Goal: Task Accomplishment & Management: Complete application form

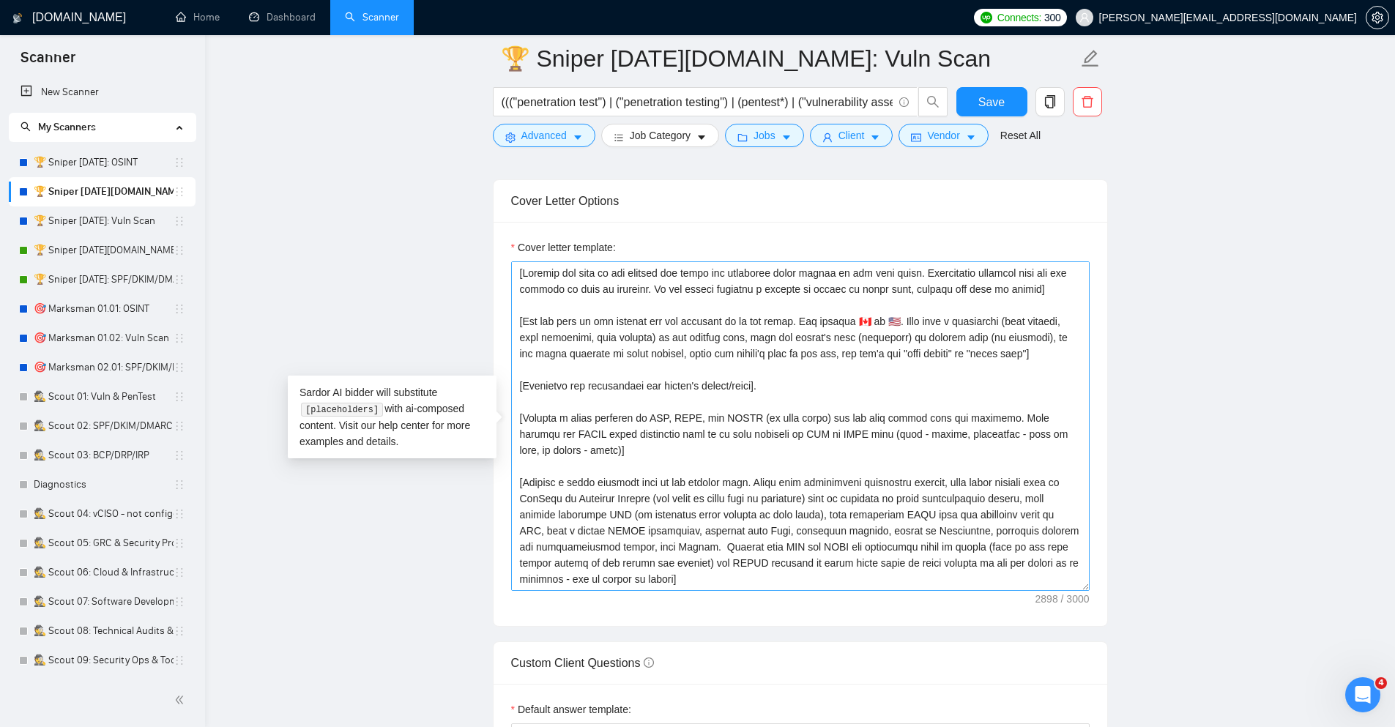
click at [751, 421] on textarea "Cover letter template:" at bounding box center [800, 426] width 579 height 330
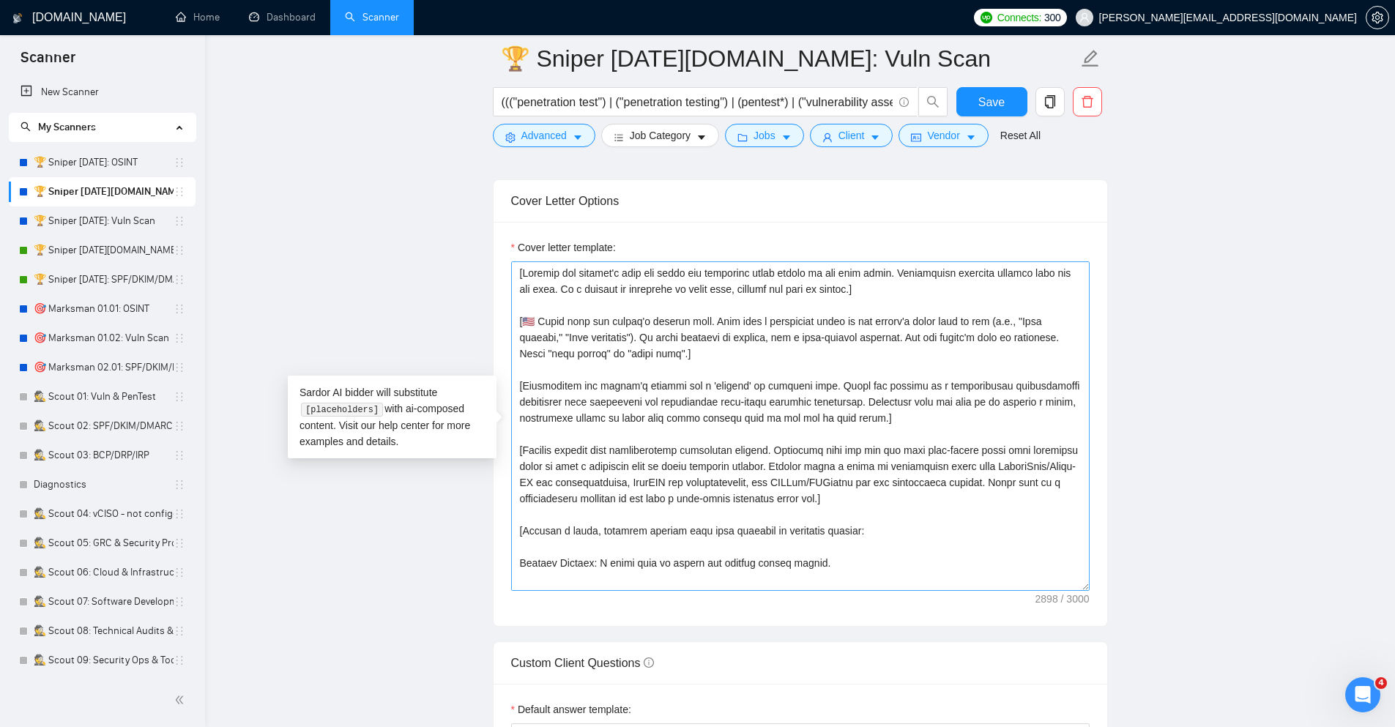
scroll to position [398, 0]
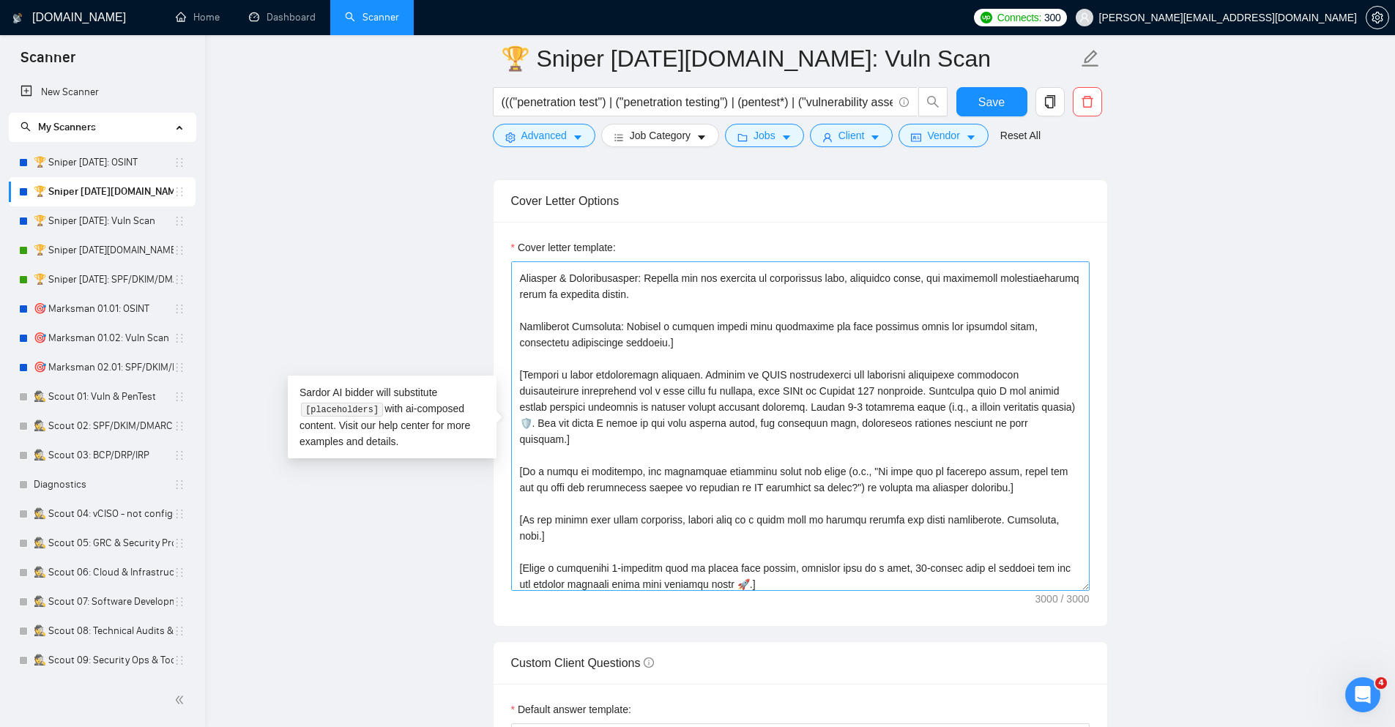
click at [806, 511] on textarea "Cover letter template:" at bounding box center [800, 426] width 579 height 330
click at [836, 357] on textarea "Cover letter template:" at bounding box center [800, 426] width 579 height 330
paste textarea "Lo ipsumd. Sit'a con adip elitsed doei. Temporinc utlabo etd ma aliqua. Enim ad…"
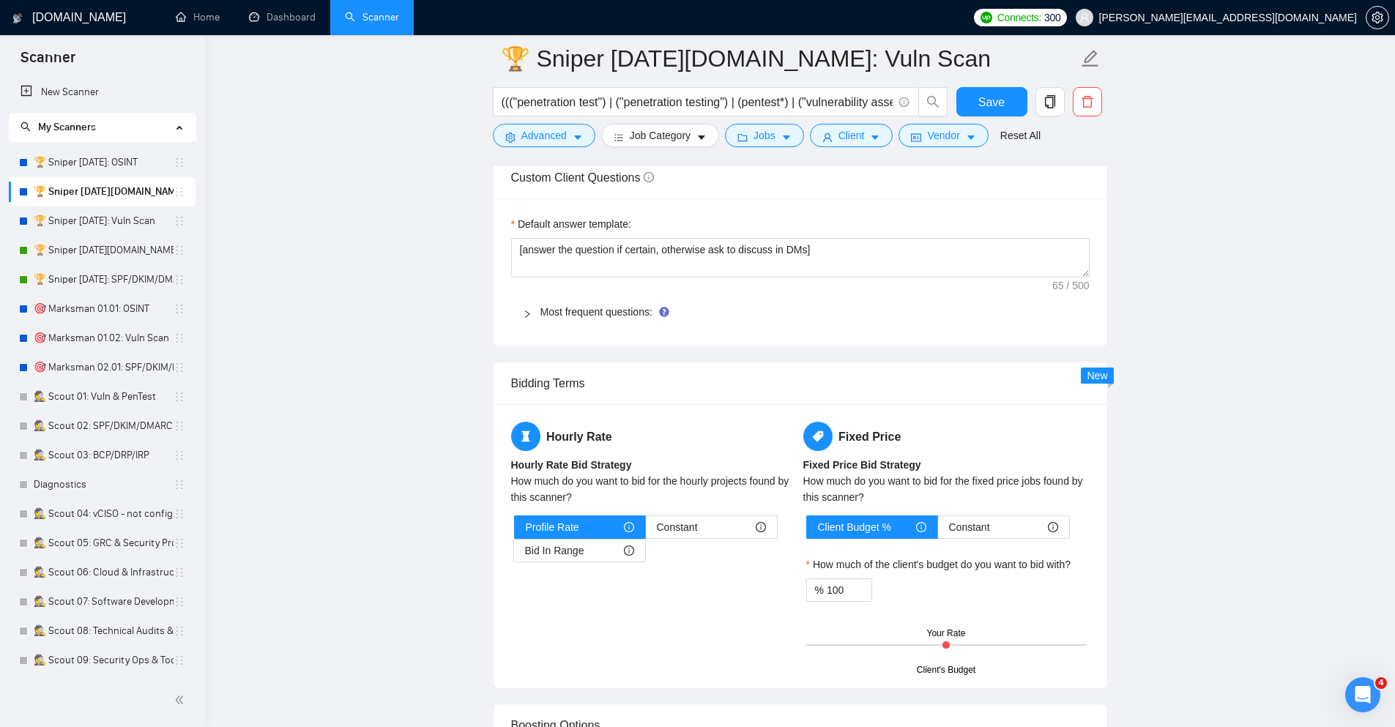
scroll to position [2109, 0]
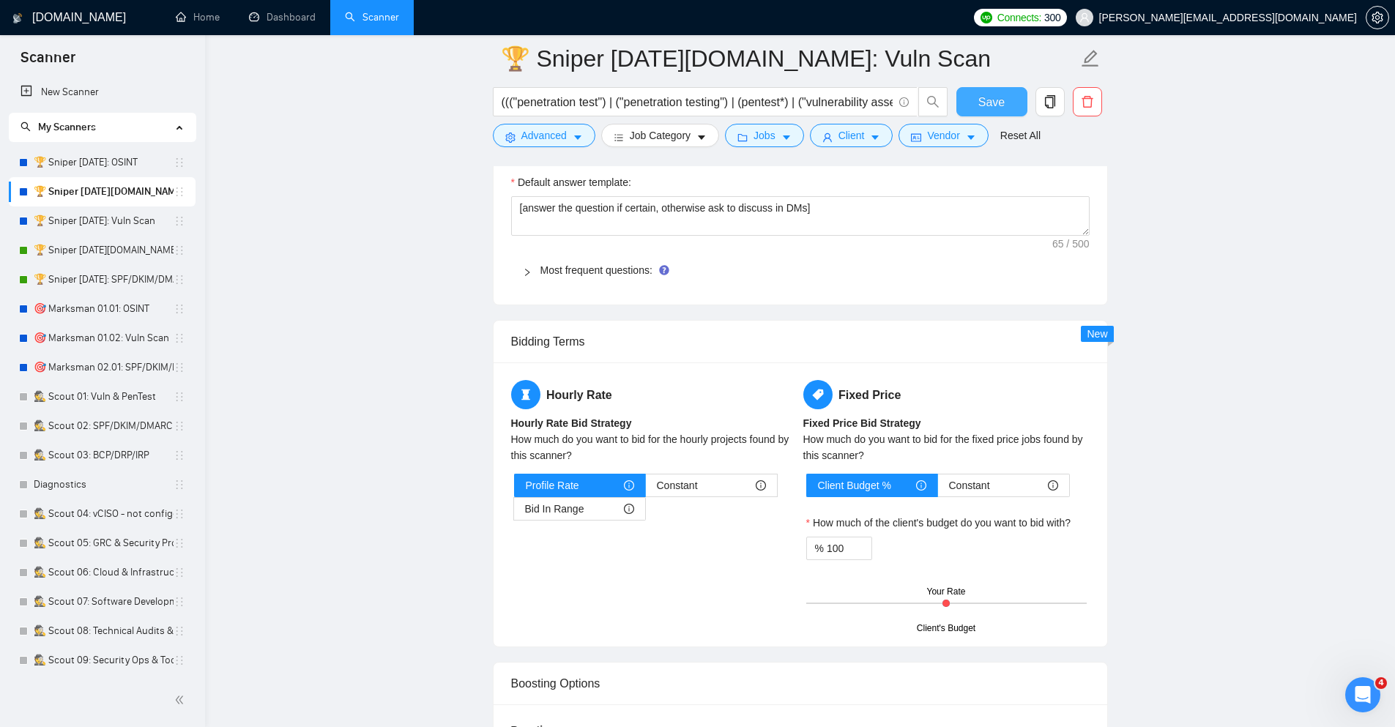
type textarea "Of course. Let's get this trimmed down. Character limits can be tricky. Here is…"
click at [992, 101] on span "Save" at bounding box center [991, 102] width 26 height 18
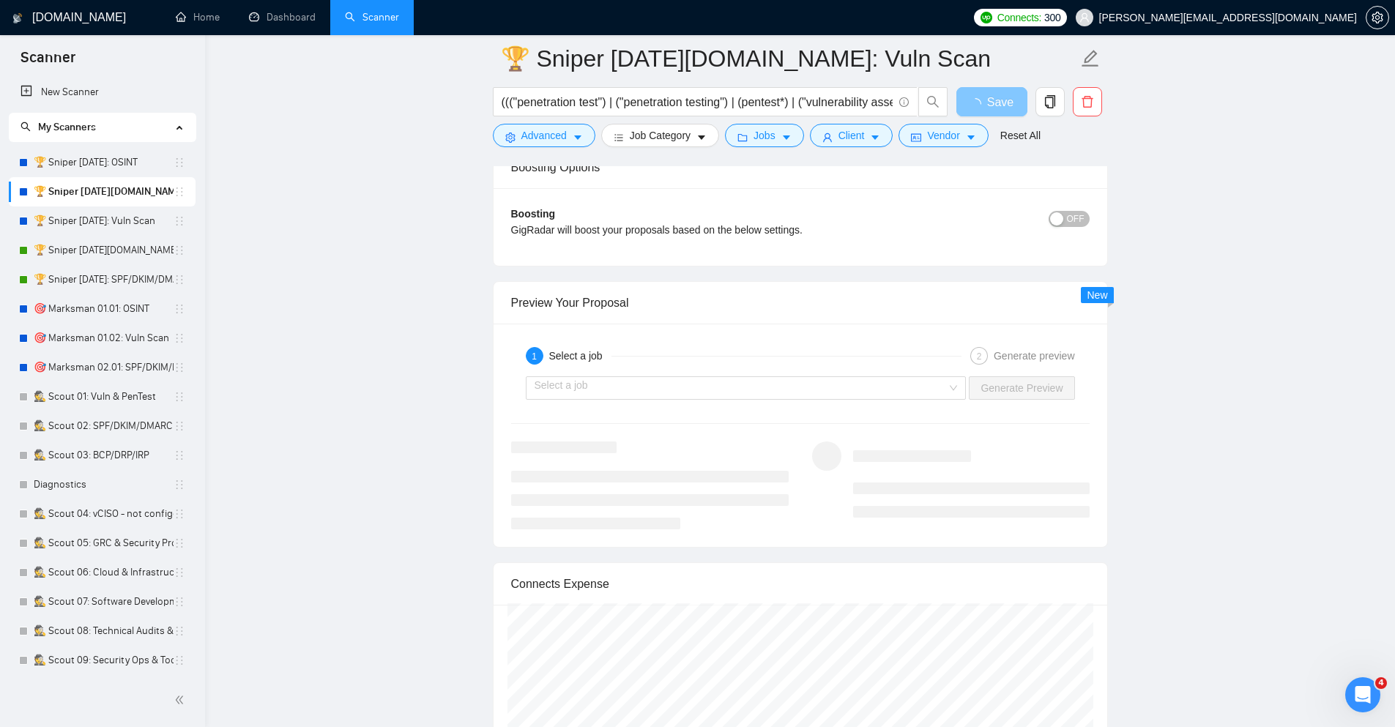
scroll to position [2637, 0]
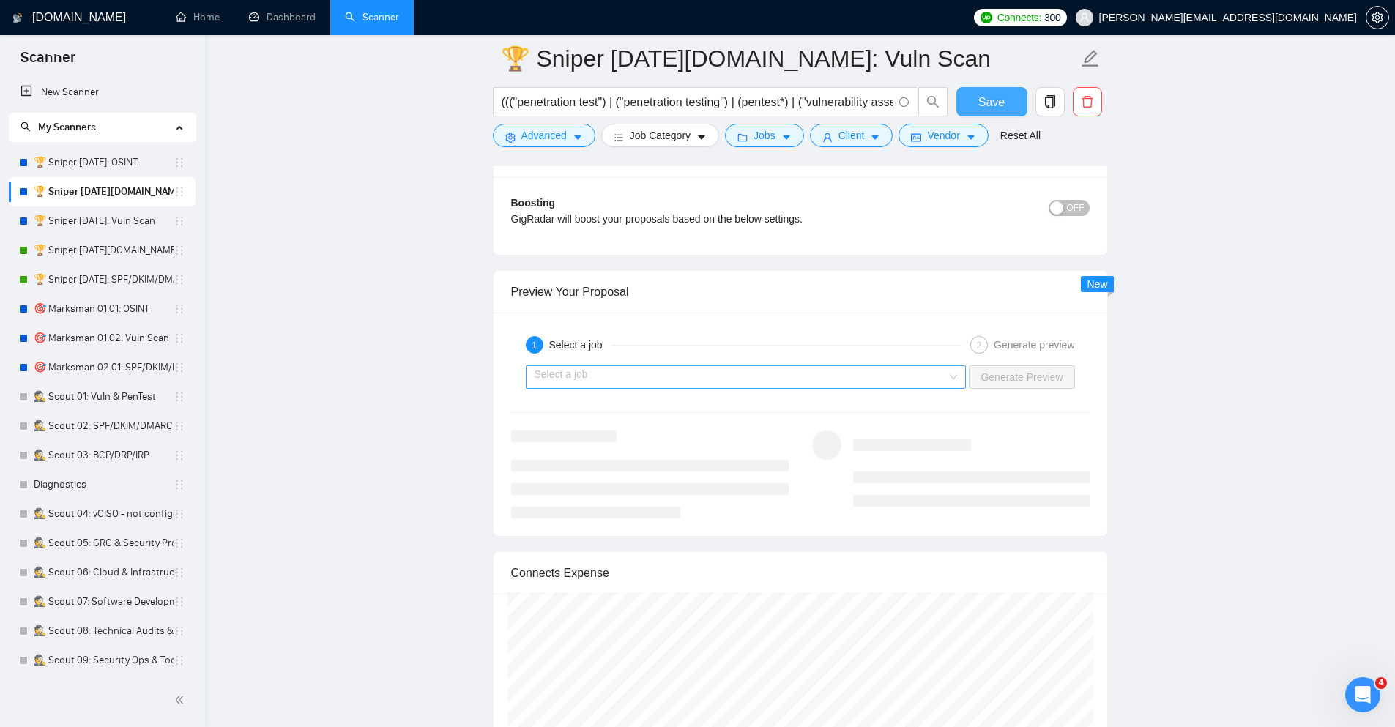
click at [948, 380] on div "Select a job" at bounding box center [746, 376] width 441 height 23
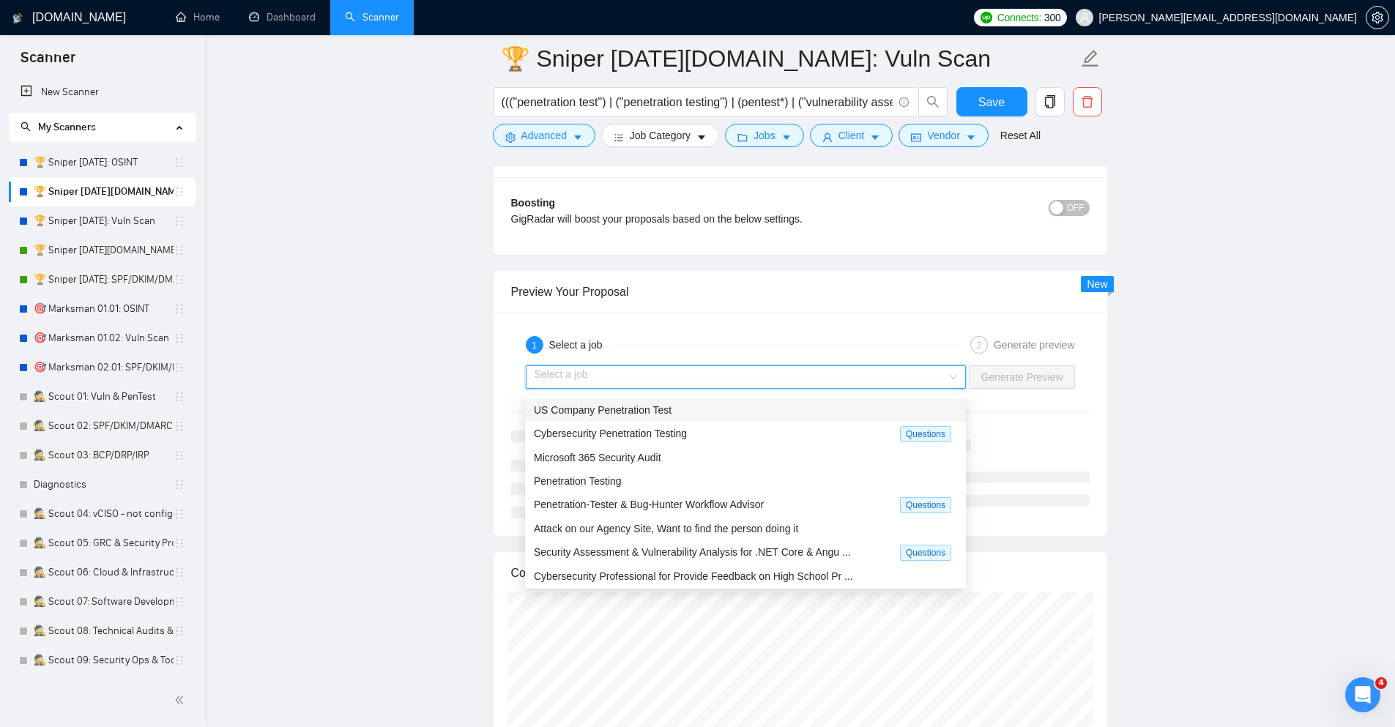
click at [825, 408] on div "US Company Penetration Test" at bounding box center [745, 410] width 423 height 16
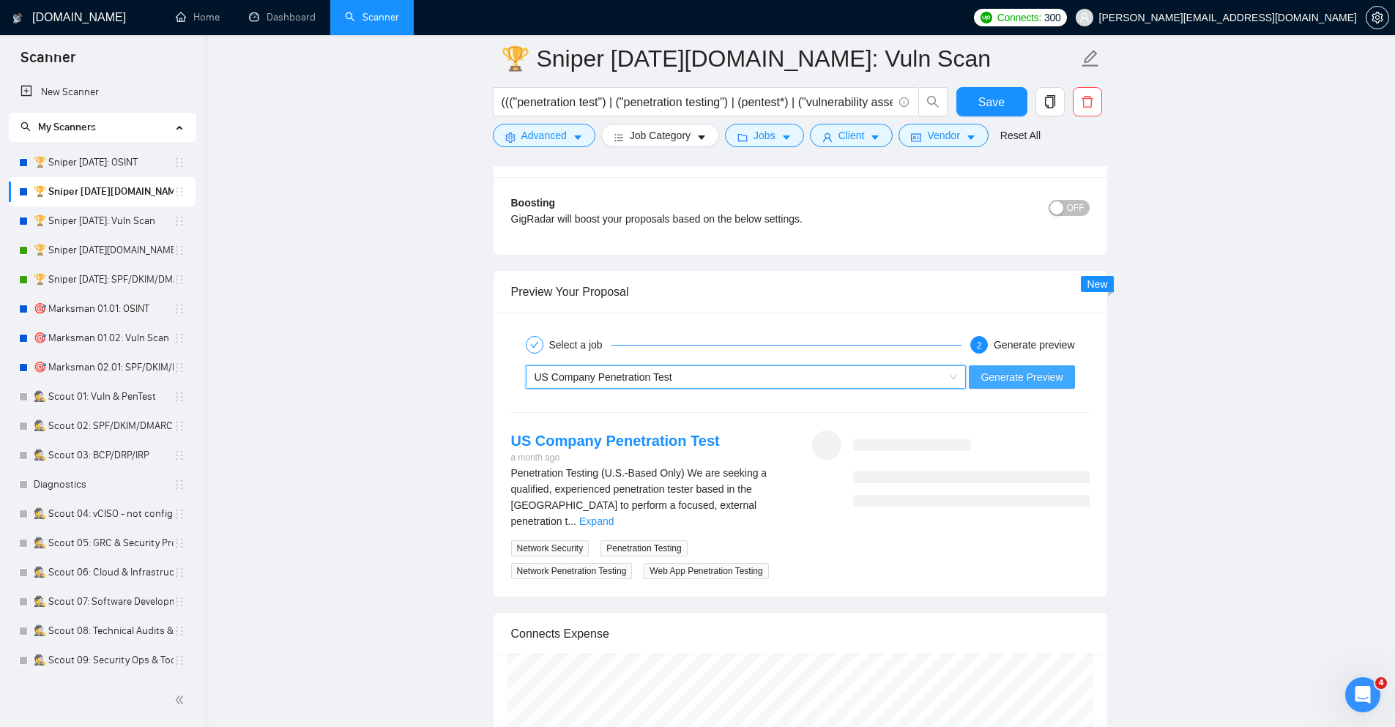
click at [1049, 382] on span "Generate Preview" at bounding box center [1022, 377] width 82 height 16
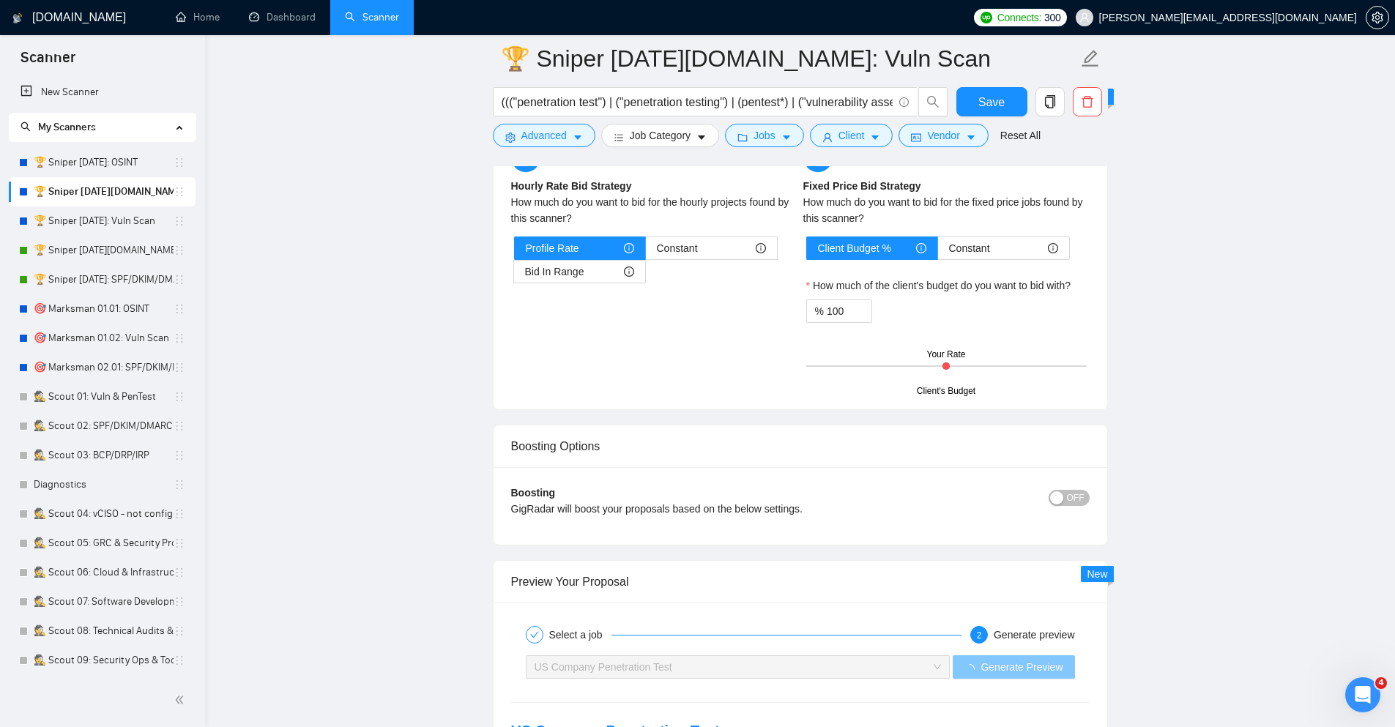
scroll to position [2197, 0]
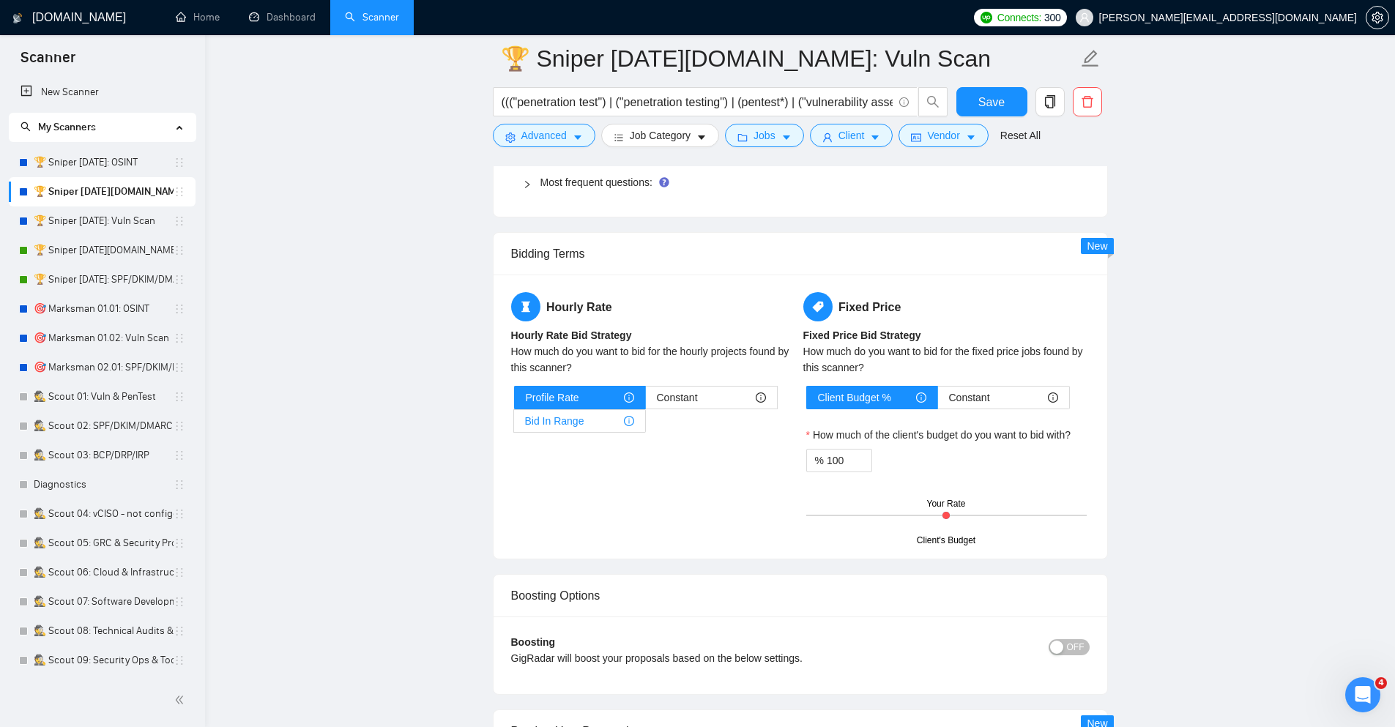
click at [612, 421] on div "Bid In Range" at bounding box center [579, 421] width 109 height 22
click at [514, 425] on input "Bid In Range" at bounding box center [514, 425] width 0 height 0
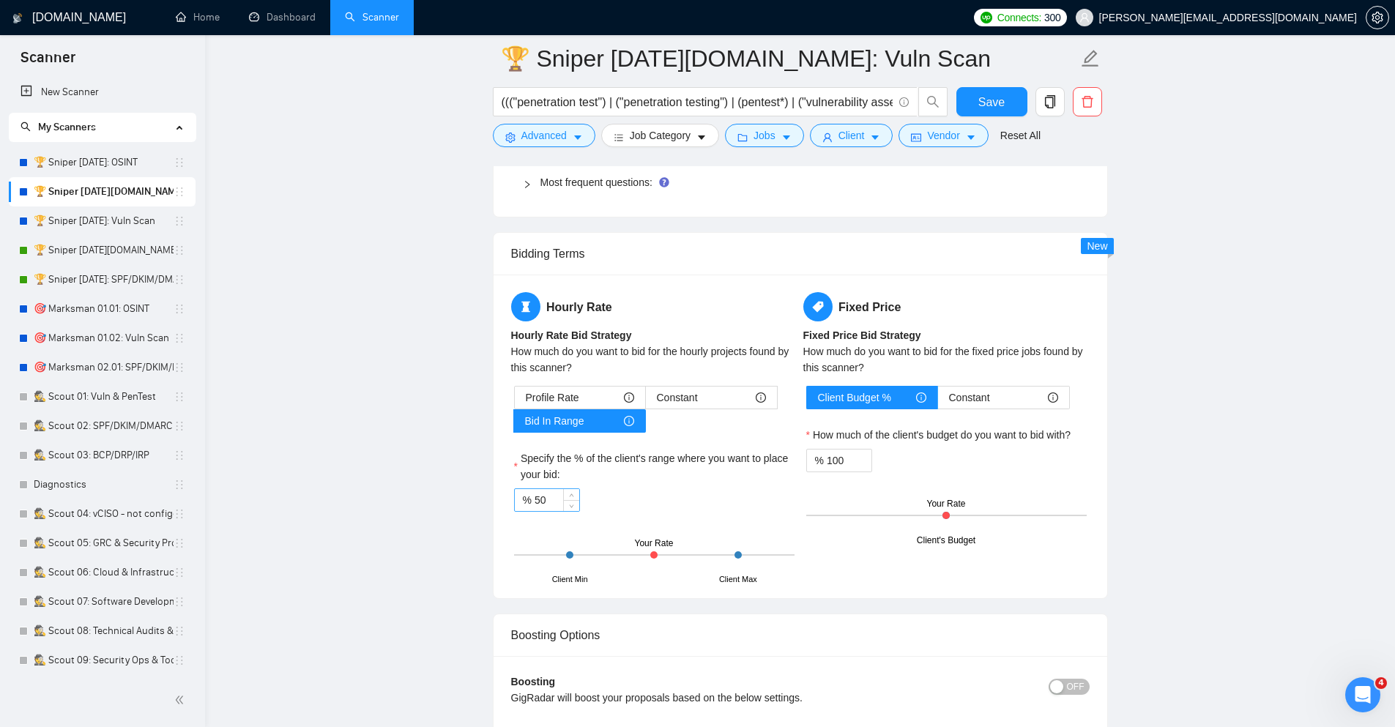
click at [539, 505] on input "50" at bounding box center [557, 500] width 45 height 22
type input "80"
click at [862, 460] on icon "up" at bounding box center [863, 457] width 5 height 5
click at [846, 462] on input "101" at bounding box center [849, 461] width 45 height 22
type input "1"
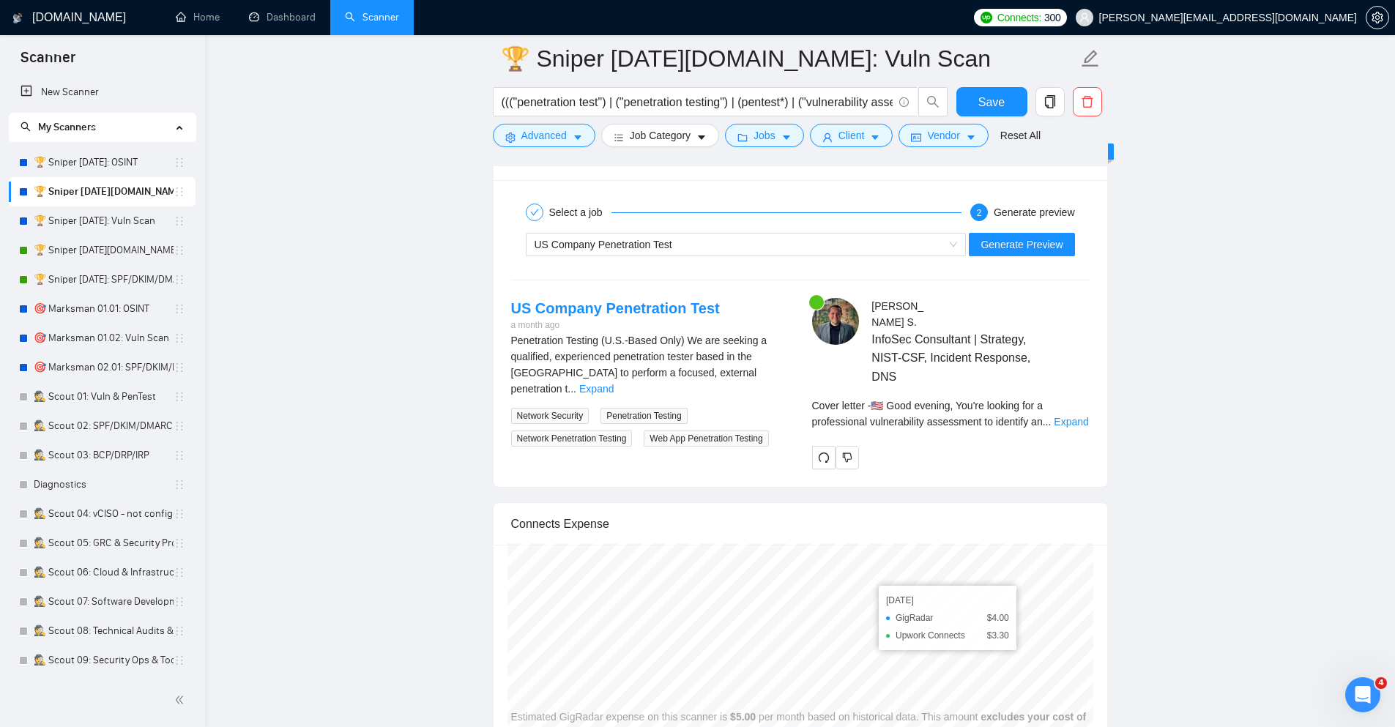
scroll to position [2812, 0]
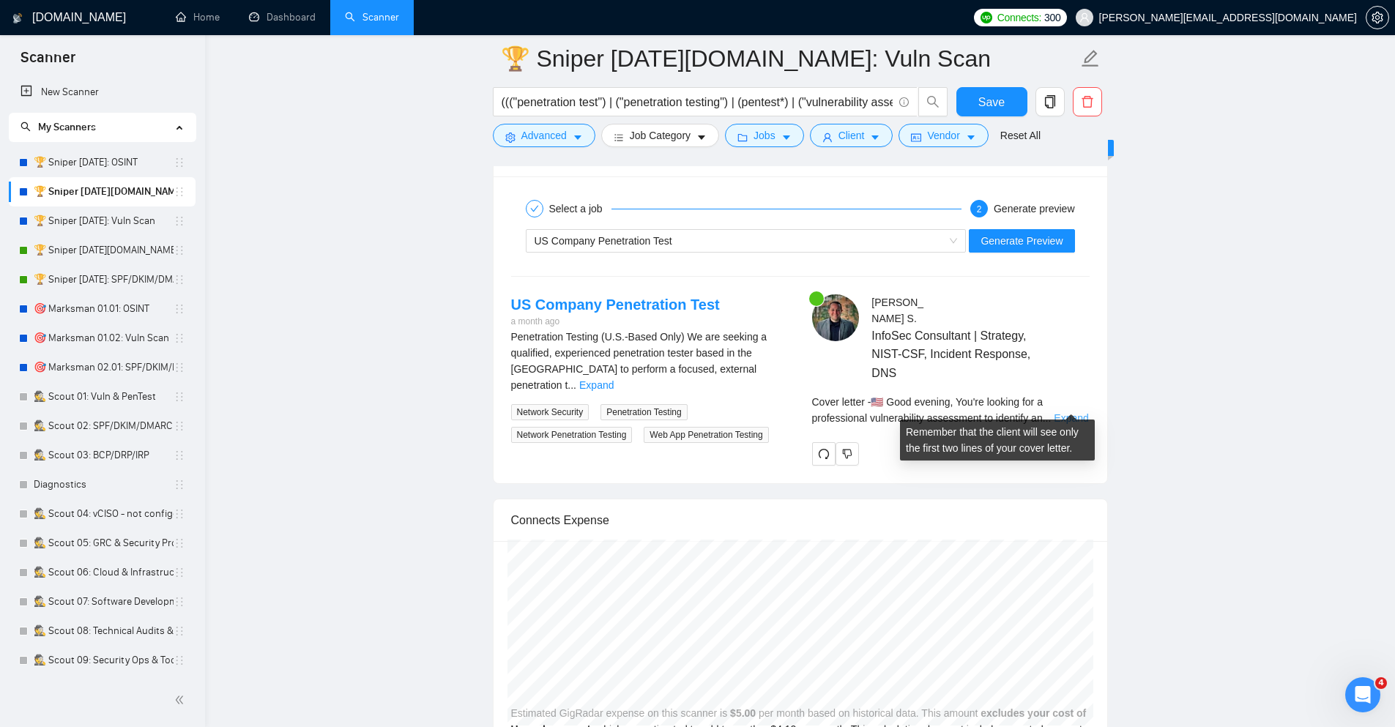
type input "95"
click at [1067, 412] on link "Expand" at bounding box center [1071, 418] width 34 height 12
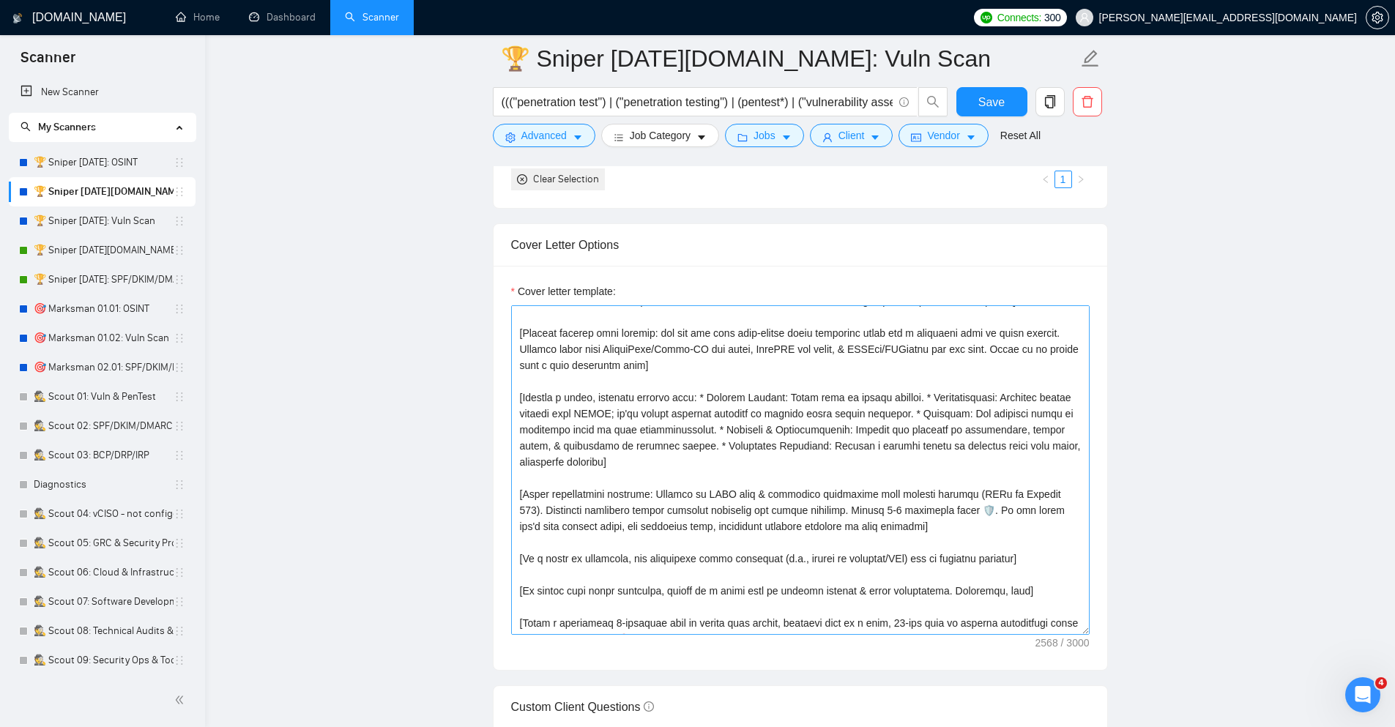
scroll to position [264, 0]
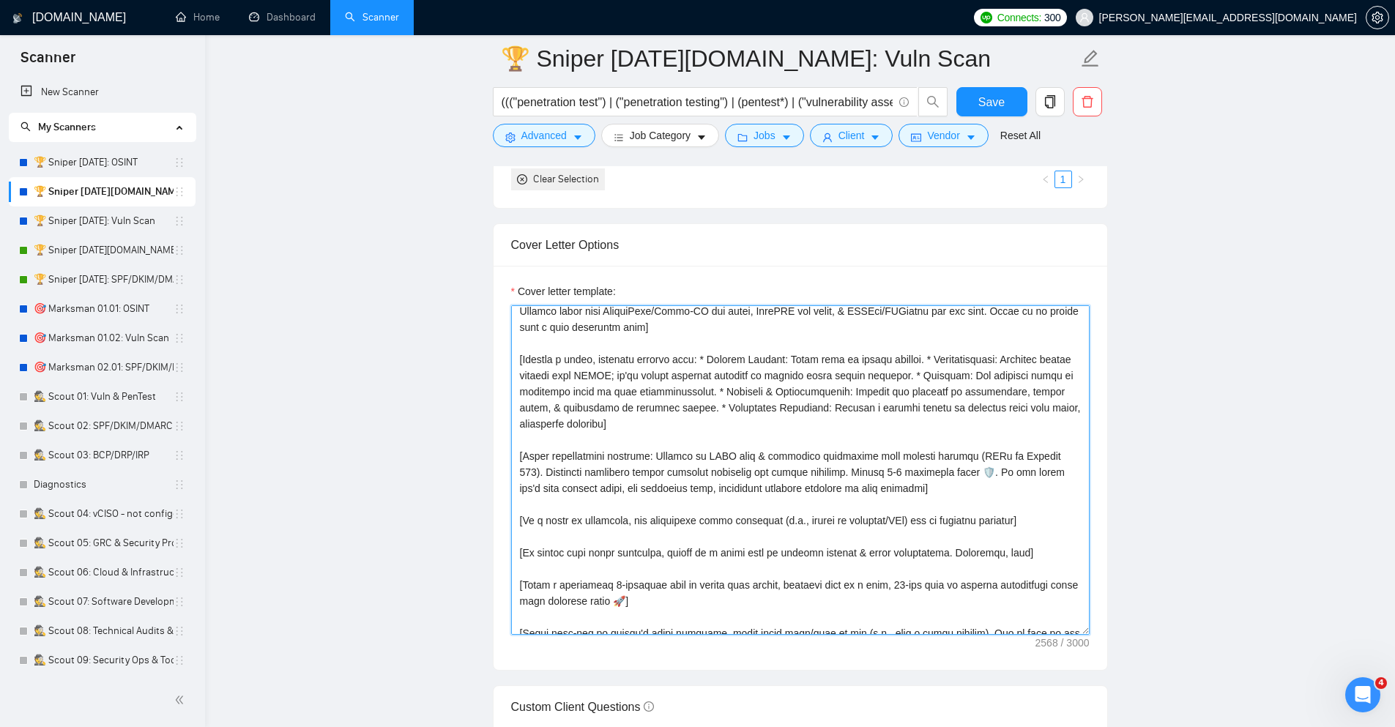
click at [653, 455] on textarea "Cover letter template:" at bounding box center [800, 470] width 579 height 330
click at [855, 474] on textarea "Cover letter template:" at bounding box center [800, 470] width 579 height 330
paste textarea "Attach my CISM and up to 3 (but at least 1) portfolio posts that are relevant, …"
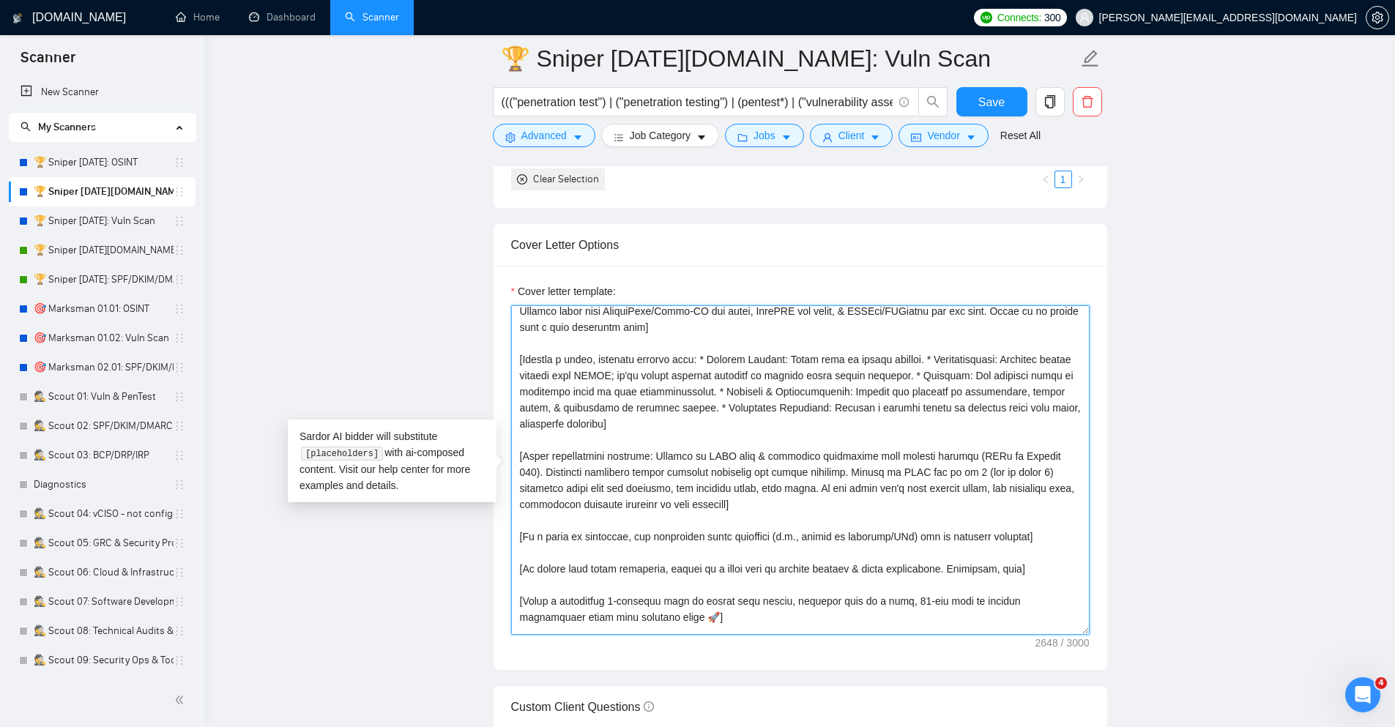
click at [907, 478] on textarea "Cover letter template:" at bounding box center [800, 470] width 579 height 330
type textarea "Of course. Let's get this trimmed down. Character limits can be tricky. Here is…"
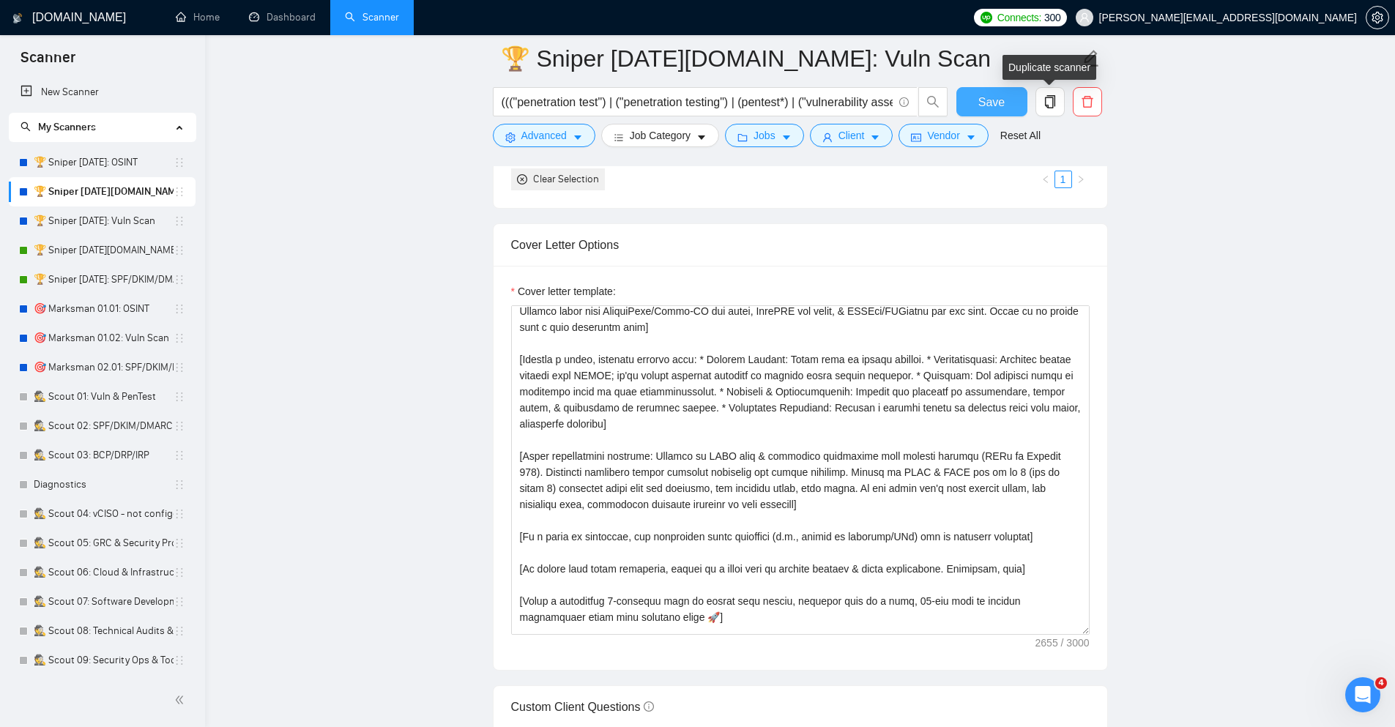
click at [1002, 101] on span "Save" at bounding box center [991, 102] width 26 height 18
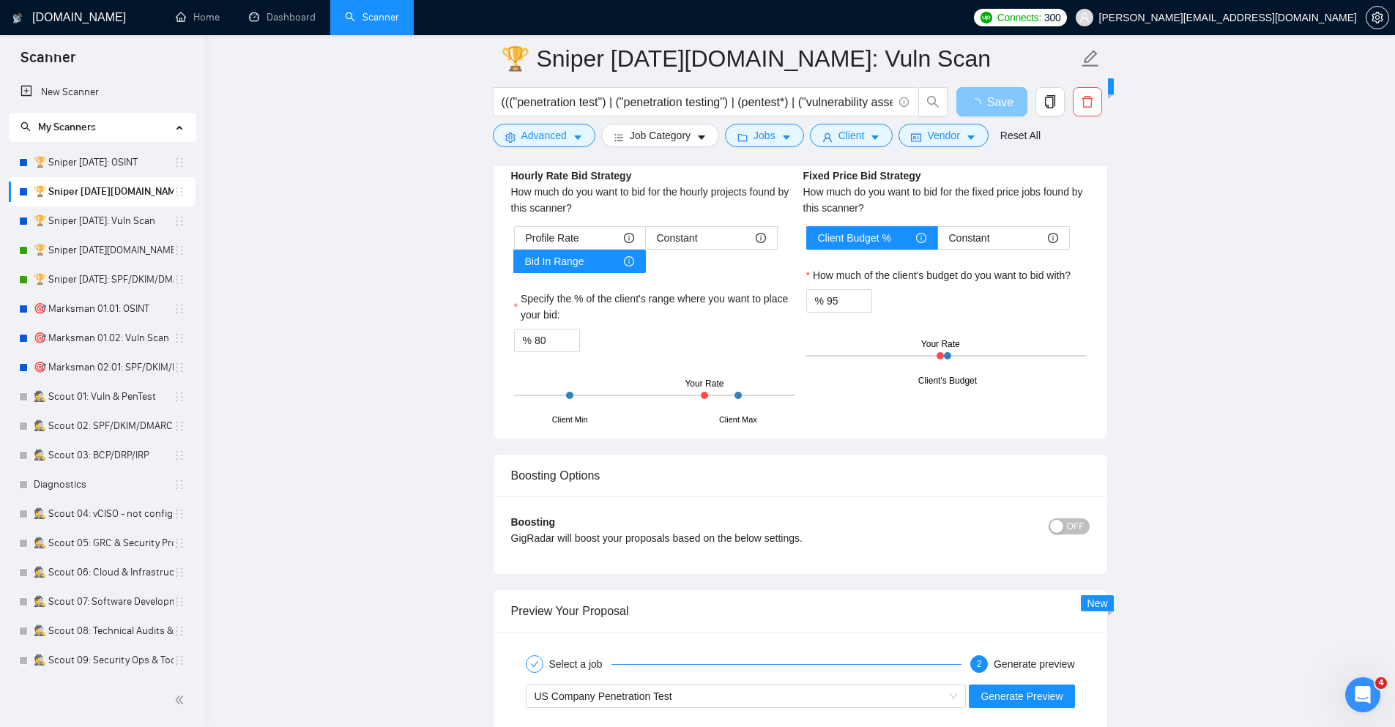
scroll to position [2593, 0]
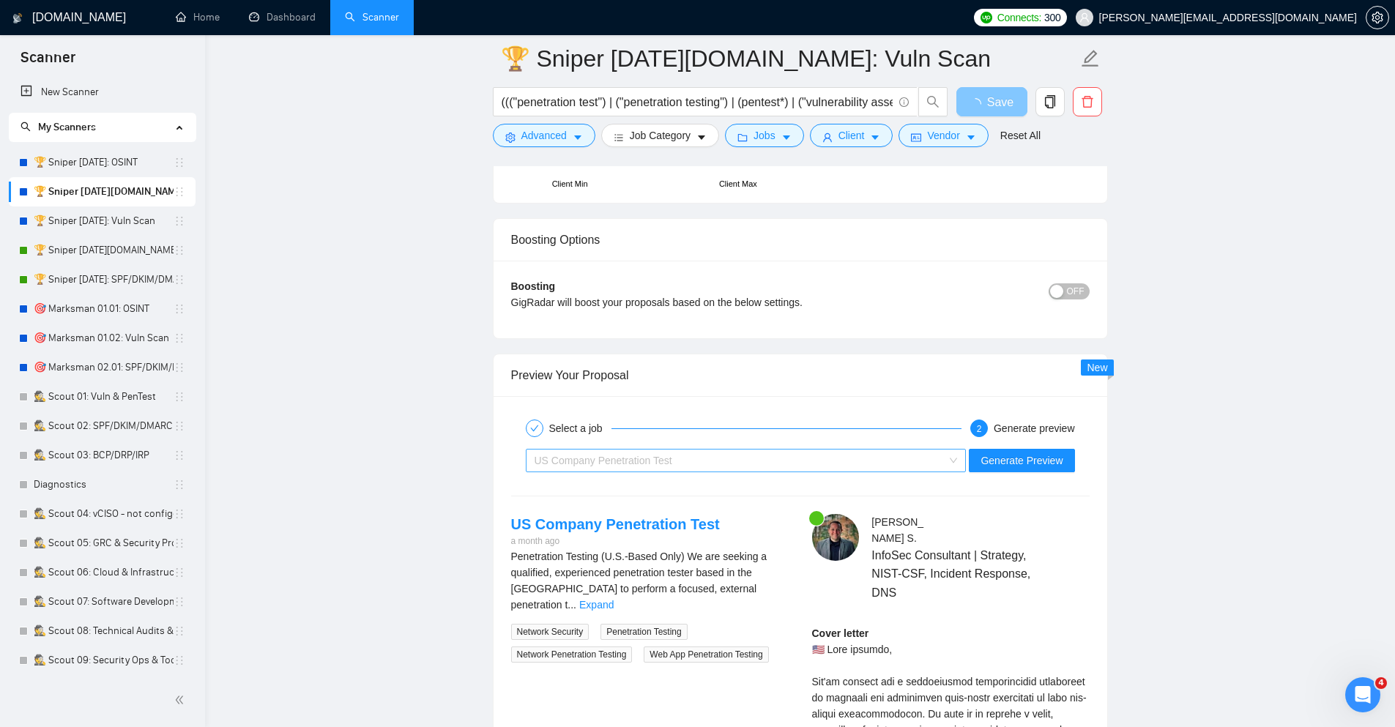
click at [883, 464] on div "US Company Penetration Test" at bounding box center [740, 461] width 410 height 22
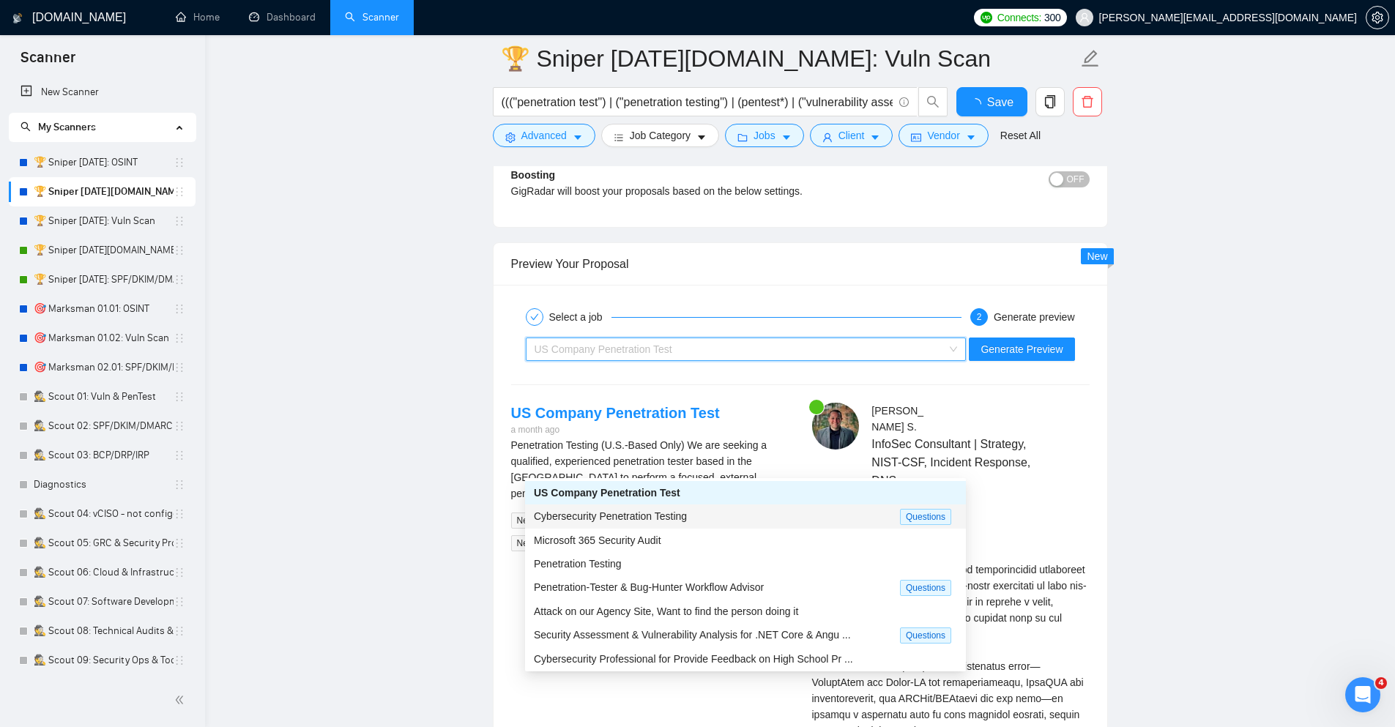
click at [820, 510] on div "Cybersecurity Penetration Testing" at bounding box center [717, 516] width 366 height 17
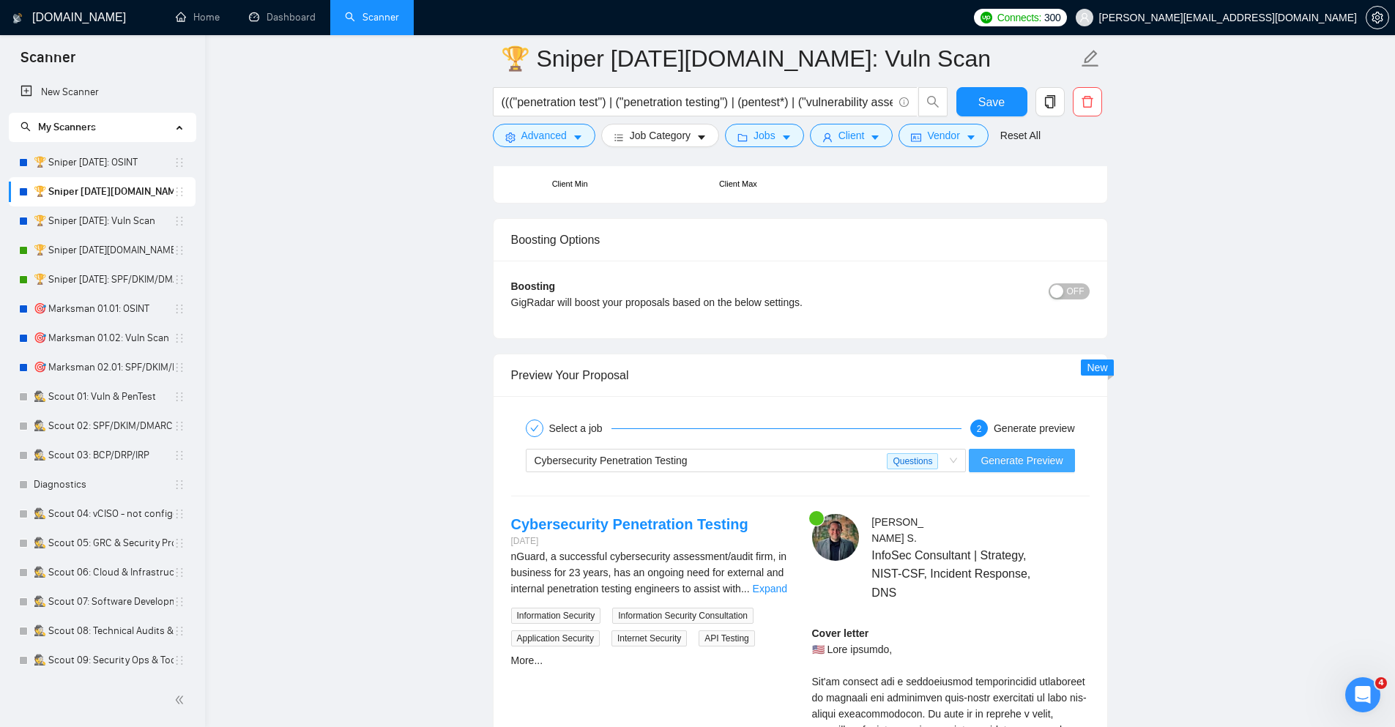
click at [1036, 463] on span "Generate Preview" at bounding box center [1022, 461] width 82 height 16
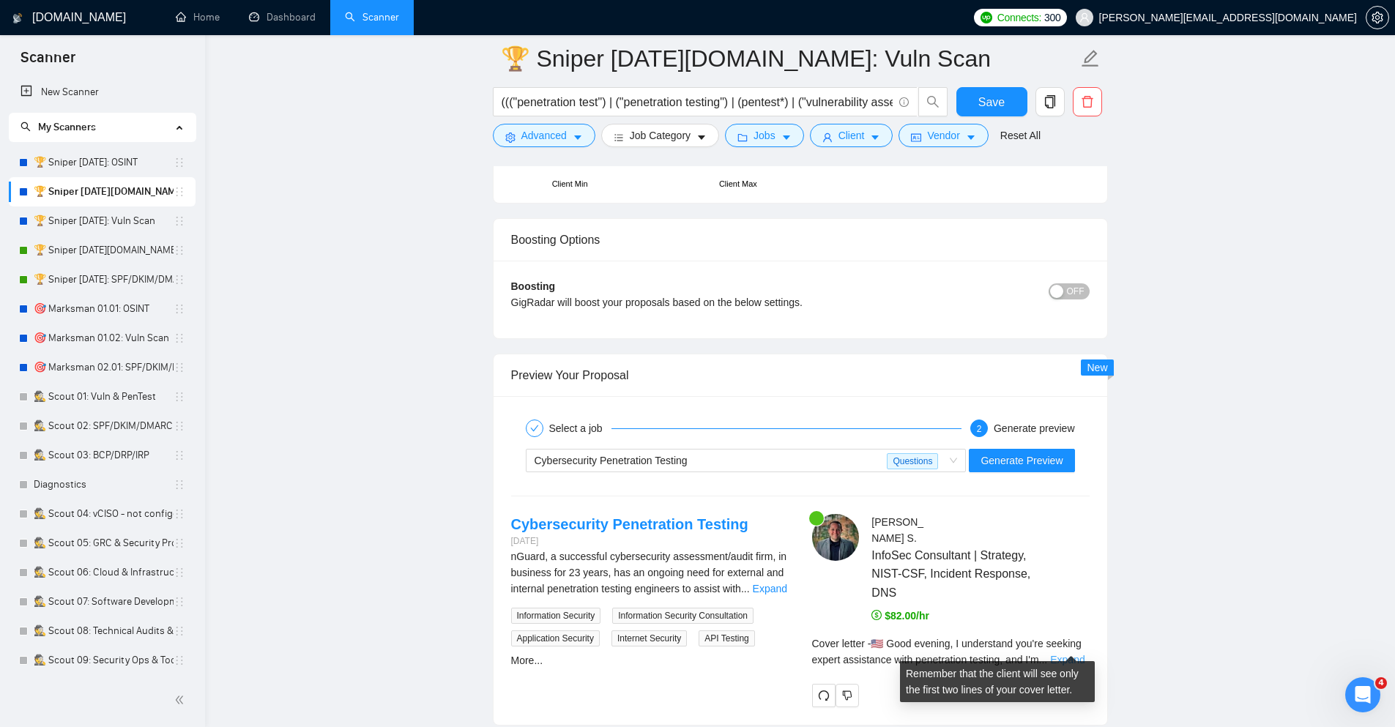
click at [1069, 654] on link "Expand" at bounding box center [1067, 660] width 34 height 12
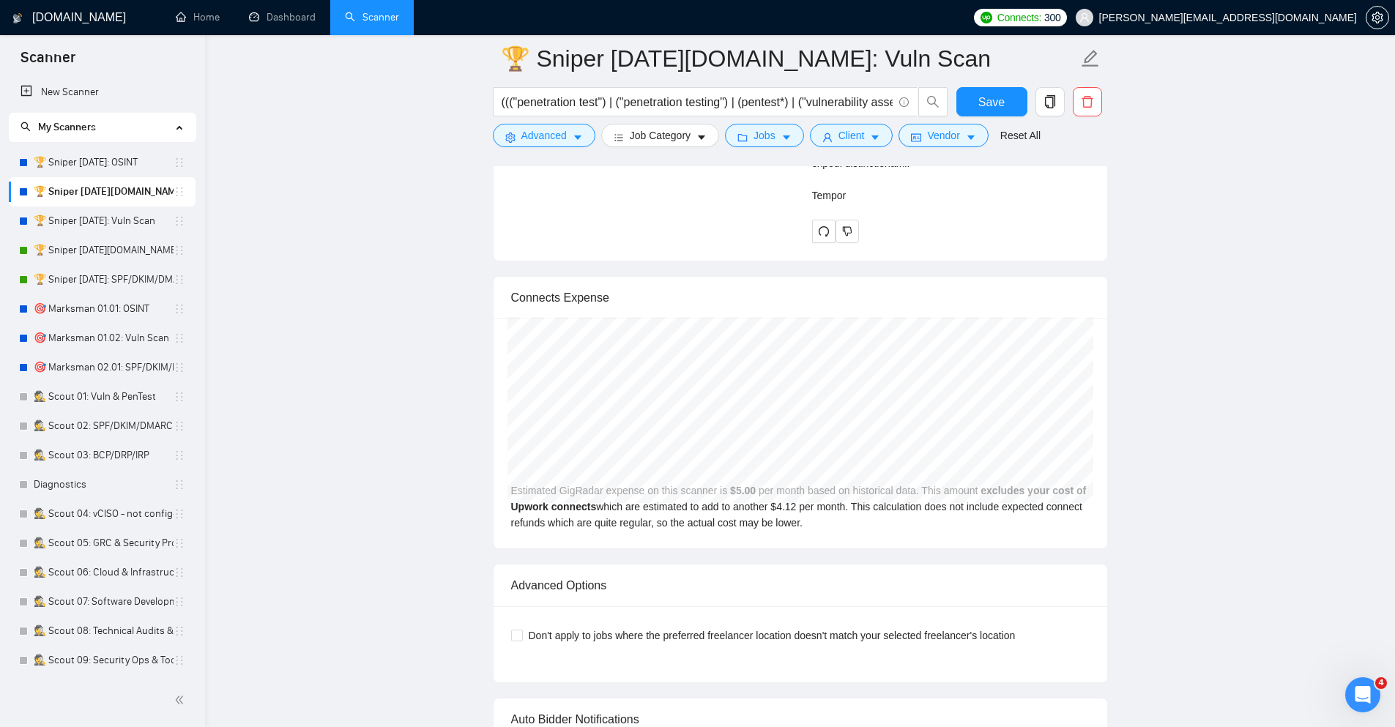
scroll to position [4350, 0]
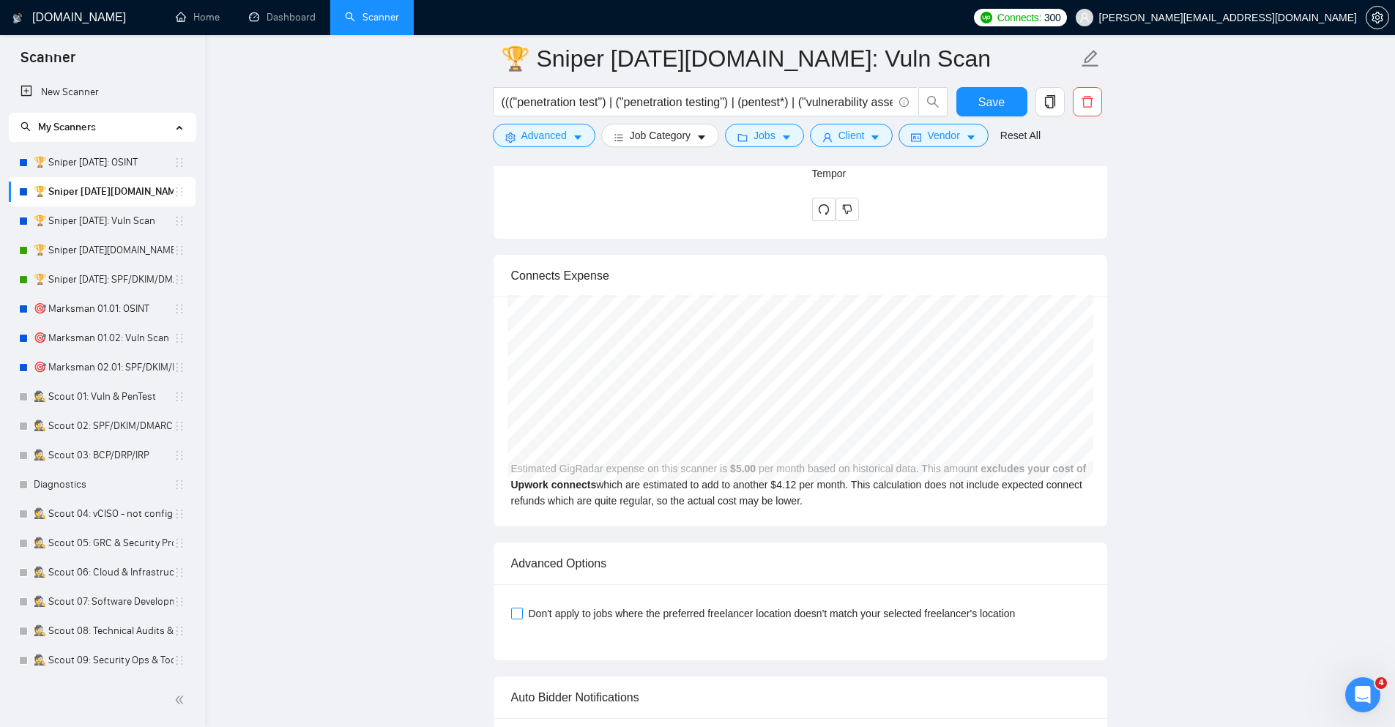
click at [932, 606] on span "Don't apply to jobs where the preferred freelancer location doesn't match your …" at bounding box center [772, 614] width 499 height 16
click at [521, 608] on input "Don't apply to jobs where the preferred freelancer location doesn't match your …" at bounding box center [516, 613] width 10 height 10
checkbox input "true"
click at [998, 107] on span "Save" at bounding box center [991, 102] width 26 height 18
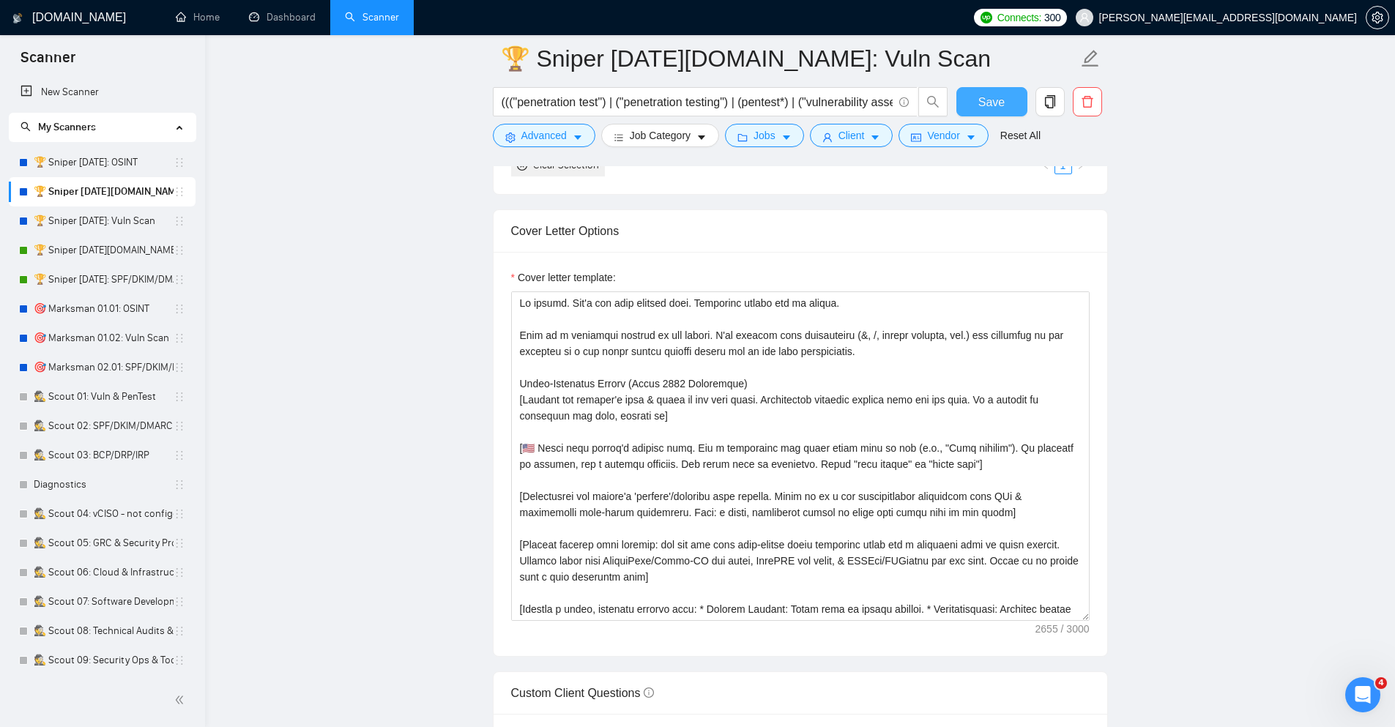
scroll to position [1551, 0]
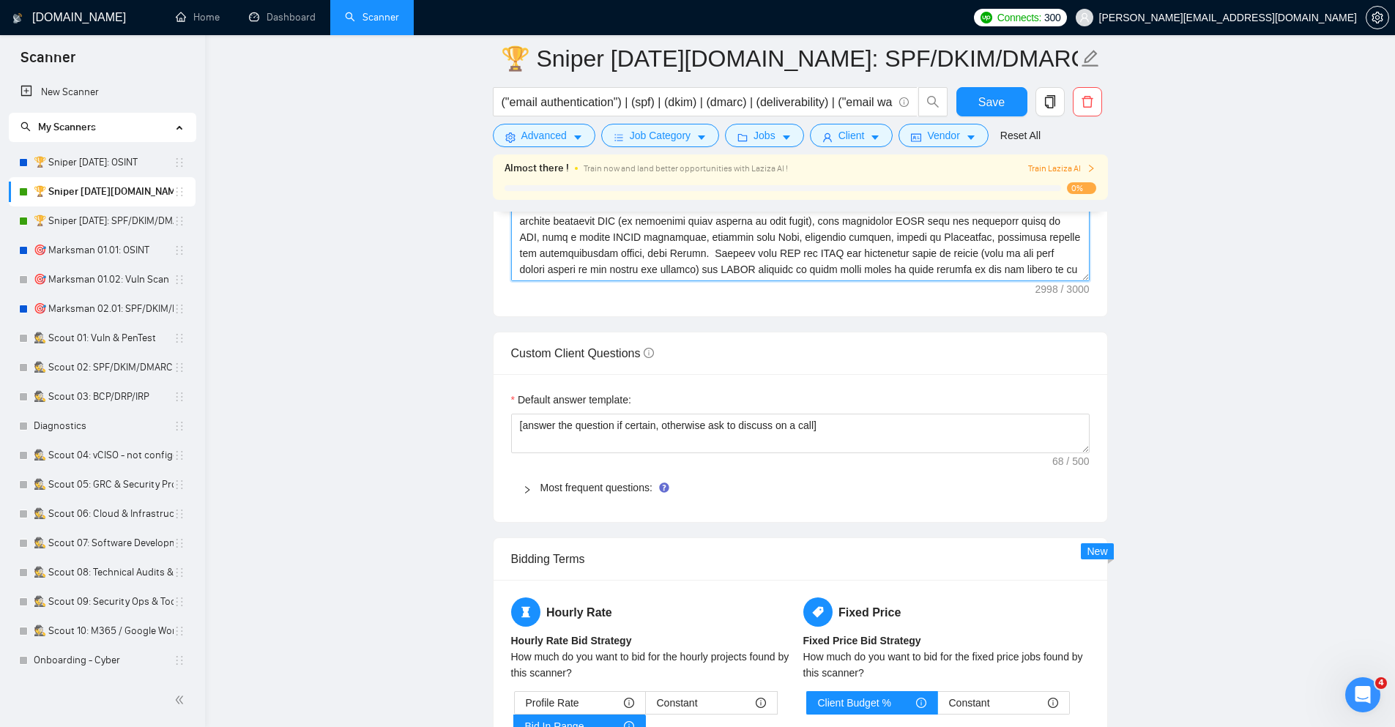
scroll to position [1846, 0]
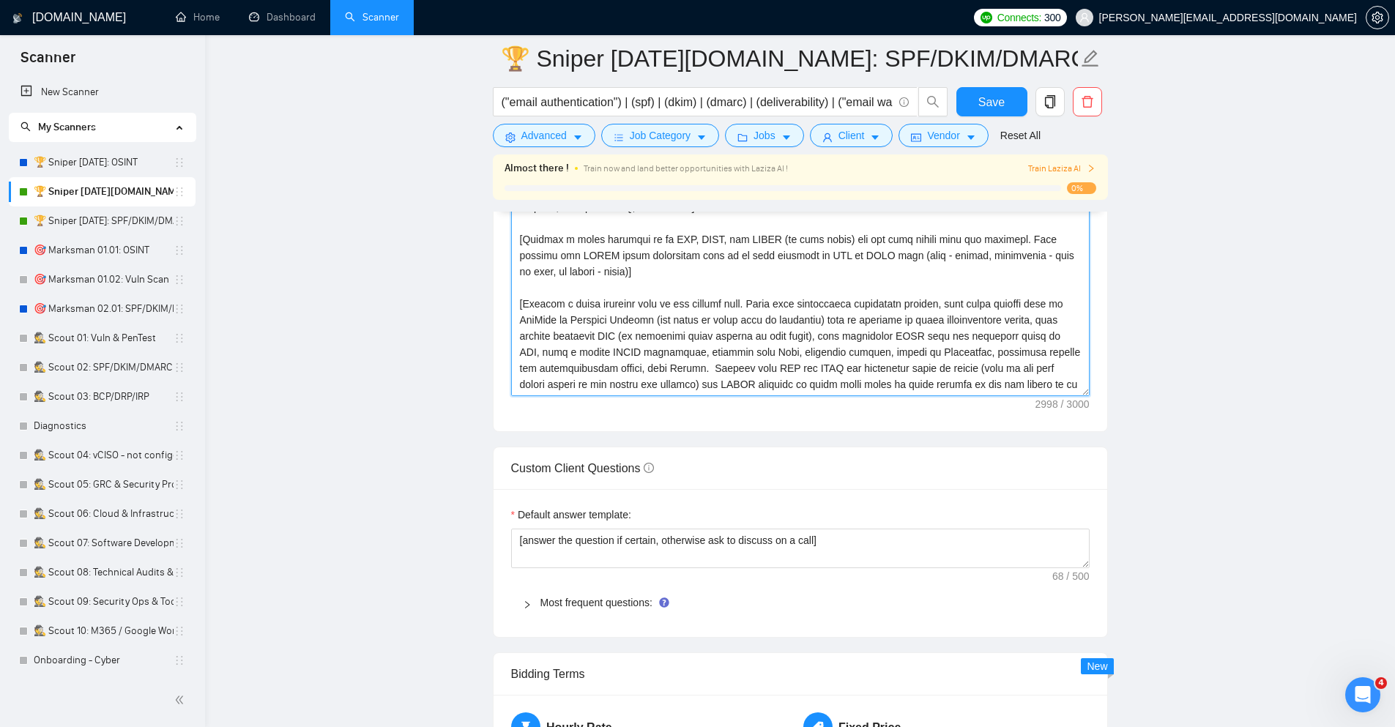
click at [774, 297] on textarea "Cover letter template:" at bounding box center [800, 232] width 579 height 330
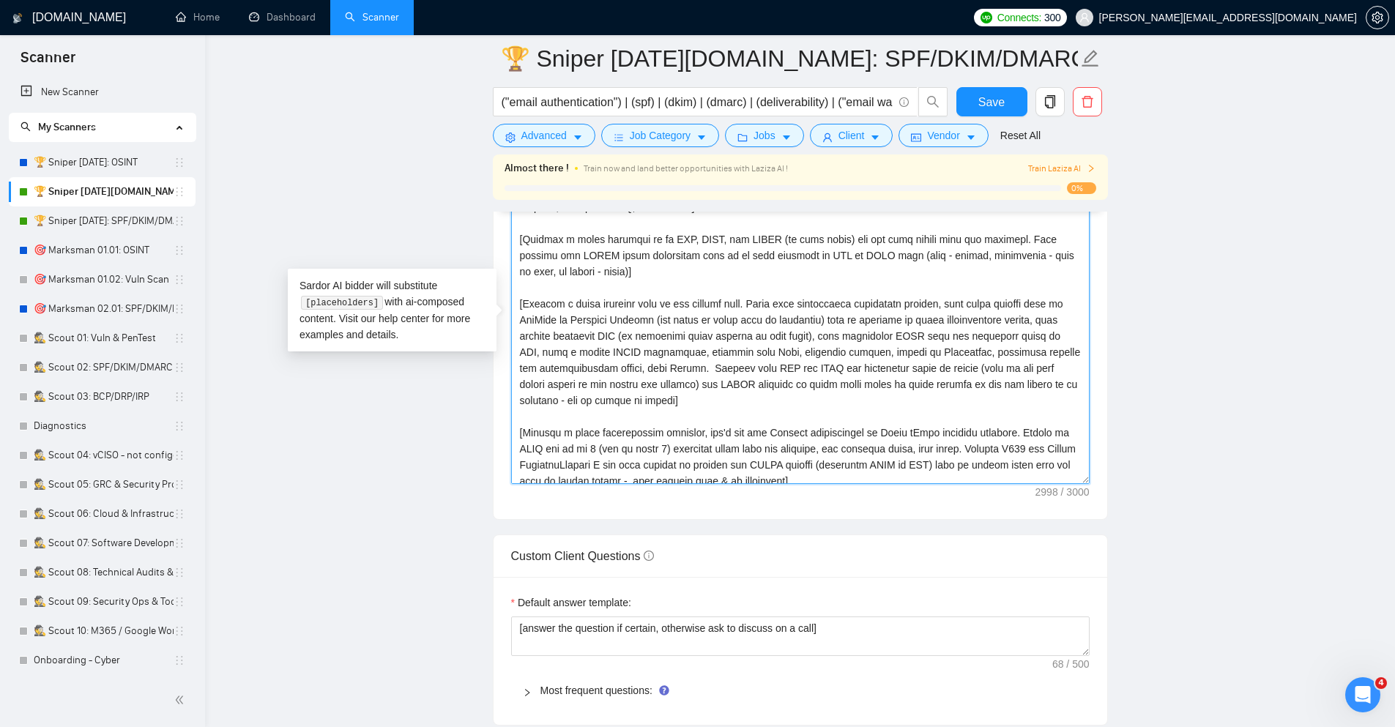
scroll to position [176, 0]
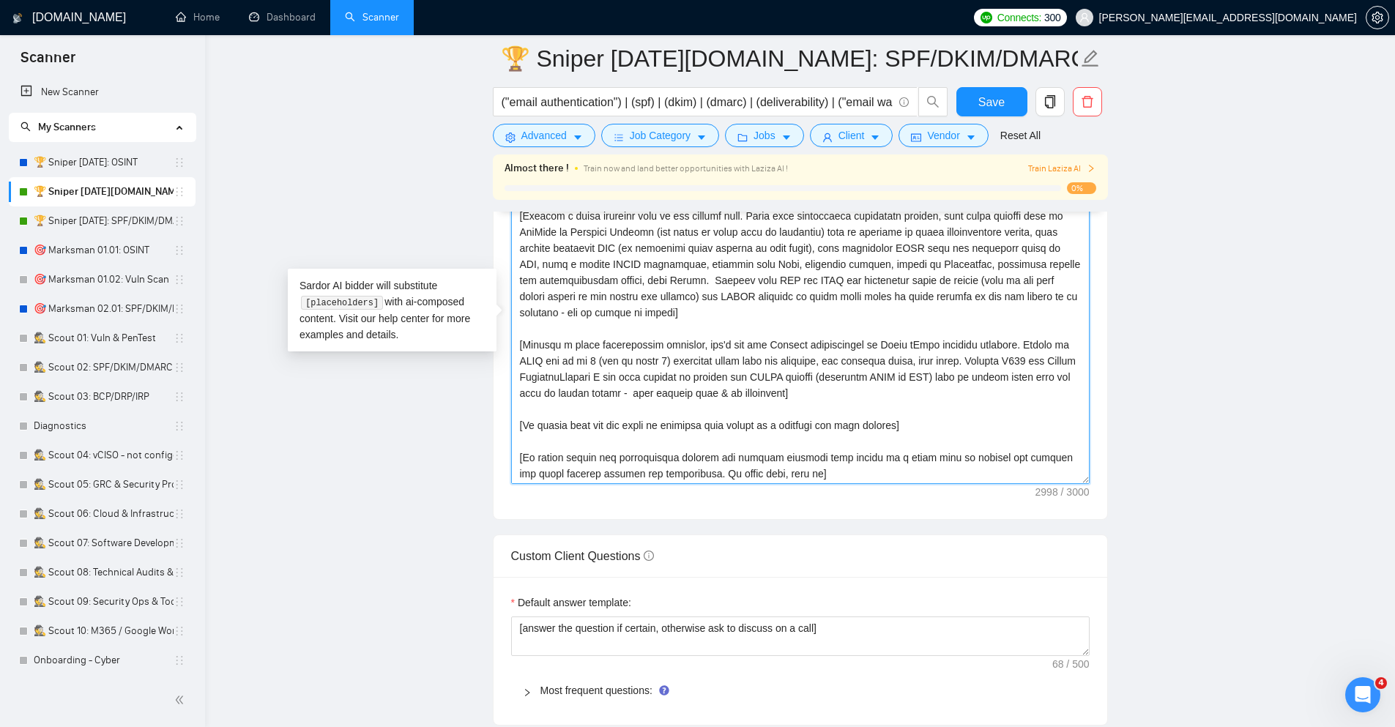
click at [813, 363] on textarea "Cover letter template:" at bounding box center [800, 320] width 579 height 330
click at [1009, 349] on textarea "Cover letter template:" at bounding box center [800, 320] width 579 height 330
click at [948, 361] on textarea "Cover letter template:" at bounding box center [800, 320] width 579 height 330
